Goal: Information Seeking & Learning: Learn about a topic

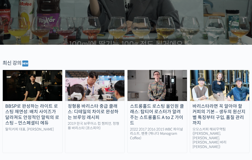
scroll to position [125, 0]
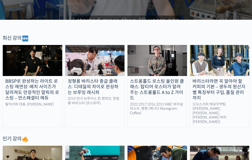
click at [47, 65] on img at bounding box center [33, 60] width 60 height 31
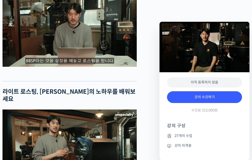
scroll to position [951, 0]
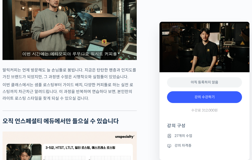
click at [183, 146] on li "강의 자격증" at bounding box center [204, 146] width 75 height 6
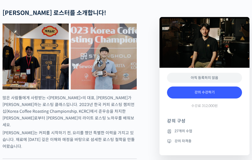
scroll to position [0, 0]
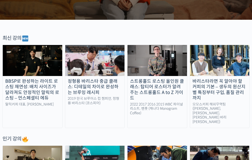
click at [94, 59] on img at bounding box center [95, 60] width 60 height 31
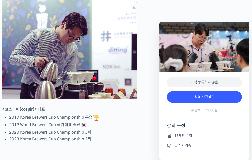
scroll to position [250, 0]
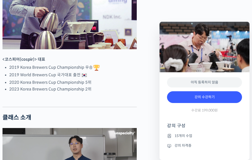
click at [187, 146] on li "강의 자격증" at bounding box center [204, 146] width 75 height 6
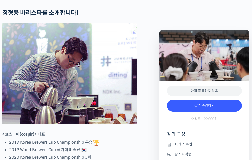
scroll to position [125, 0]
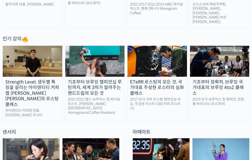
scroll to position [200, 0]
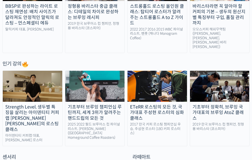
click at [39, 104] on div "Strength Level, 생두별 특징을 살리는 아이덴티티 커피랩 [PERSON_NAME] [PERSON_NAME]의 로스팅 클래스" at bounding box center [33, 118] width 60 height 28
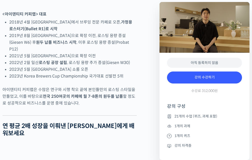
scroll to position [325, 0]
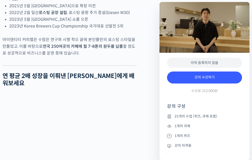
click at [172, 146] on icon at bounding box center [169, 146] width 5 height 6
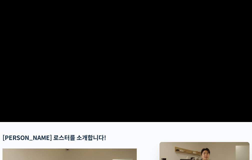
scroll to position [0, 0]
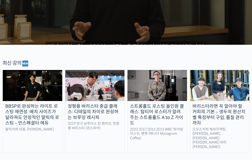
scroll to position [75, 0]
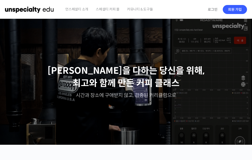
click at [72, 9] on span "언스페셜티 소개" at bounding box center [76, 9] width 23 height 19
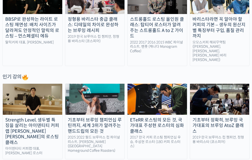
scroll to position [87, 0]
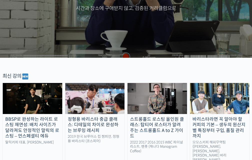
click at [171, 90] on img at bounding box center [158, 98] width 60 height 31
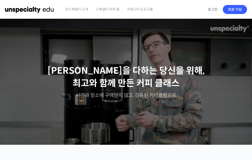
click at [136, 10] on span "커뮤니티 & 도구들" at bounding box center [140, 9] width 26 height 19
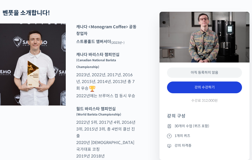
scroll to position [225, 0]
